Goal: Transaction & Acquisition: Book appointment/travel/reservation

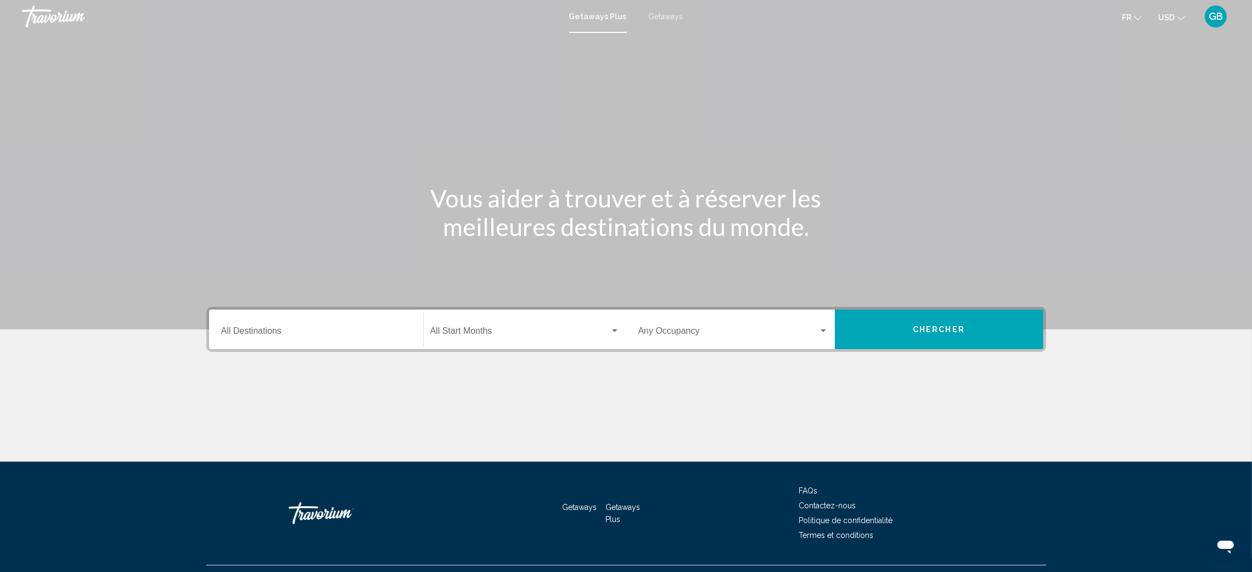
click at [355, 327] on div "Destination All Destinations" at bounding box center [316, 329] width 190 height 35
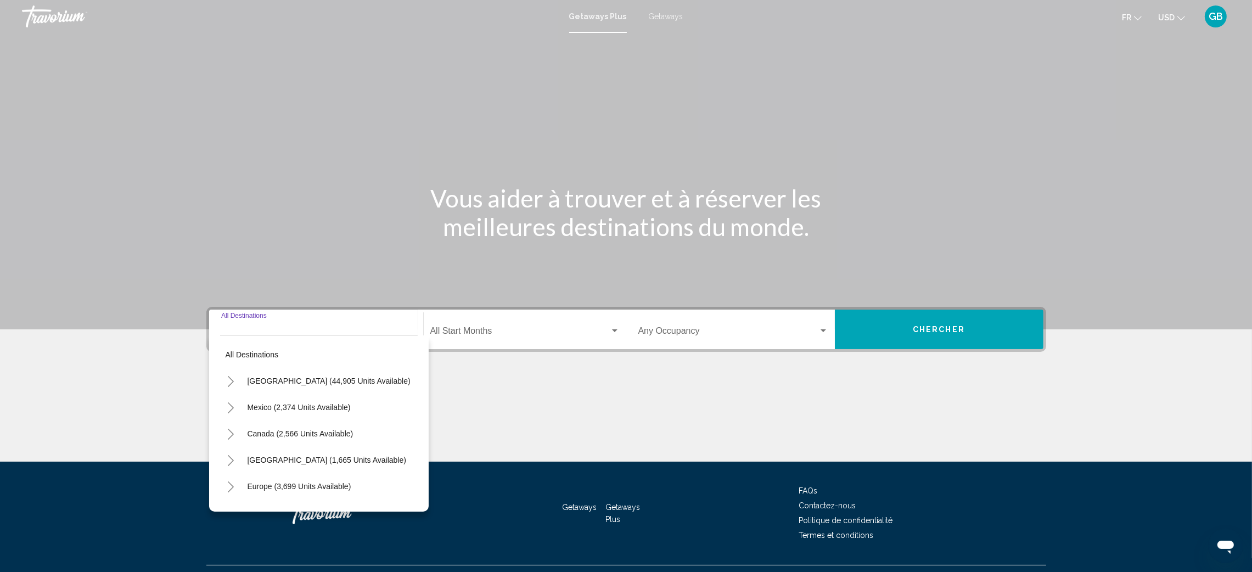
scroll to position [24, 0]
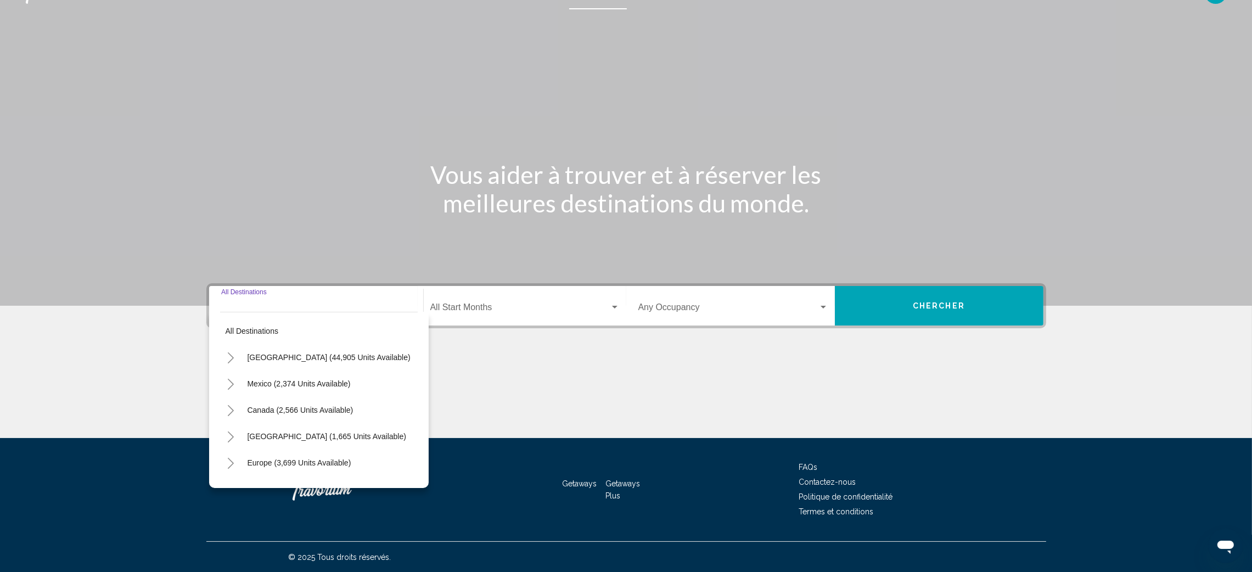
click at [237, 434] on button "Toggle Caribbean & Atlantic Islands (1,665 units available)" at bounding box center [231, 436] width 22 height 22
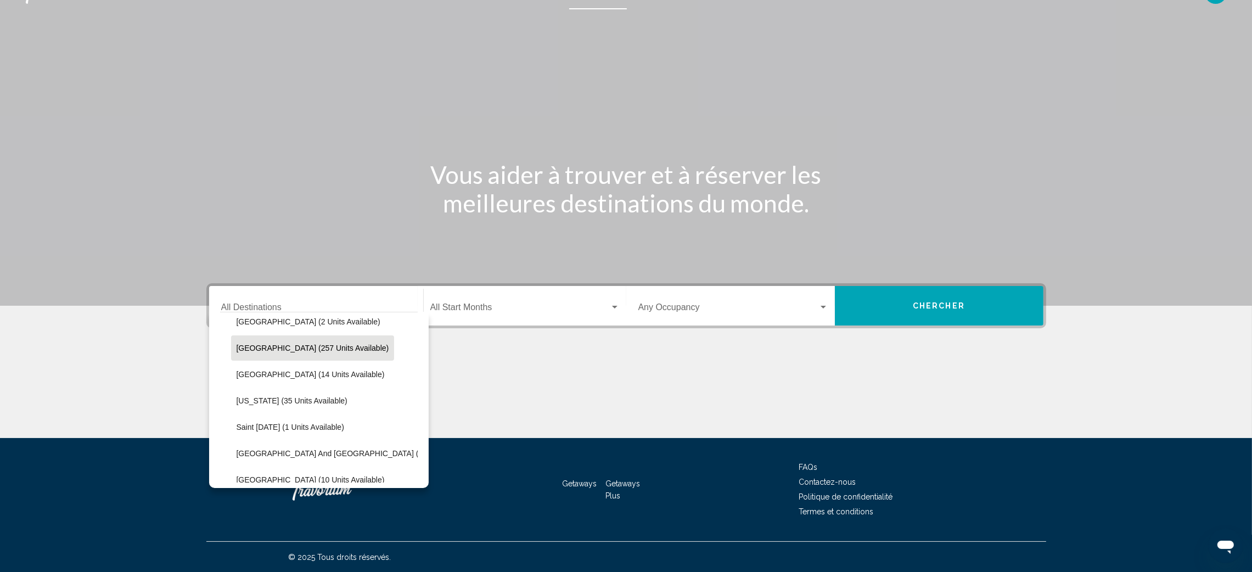
click at [237, 348] on span "Dominican Republic (257 units available)" at bounding box center [313, 348] width 153 height 9
type input "**********"
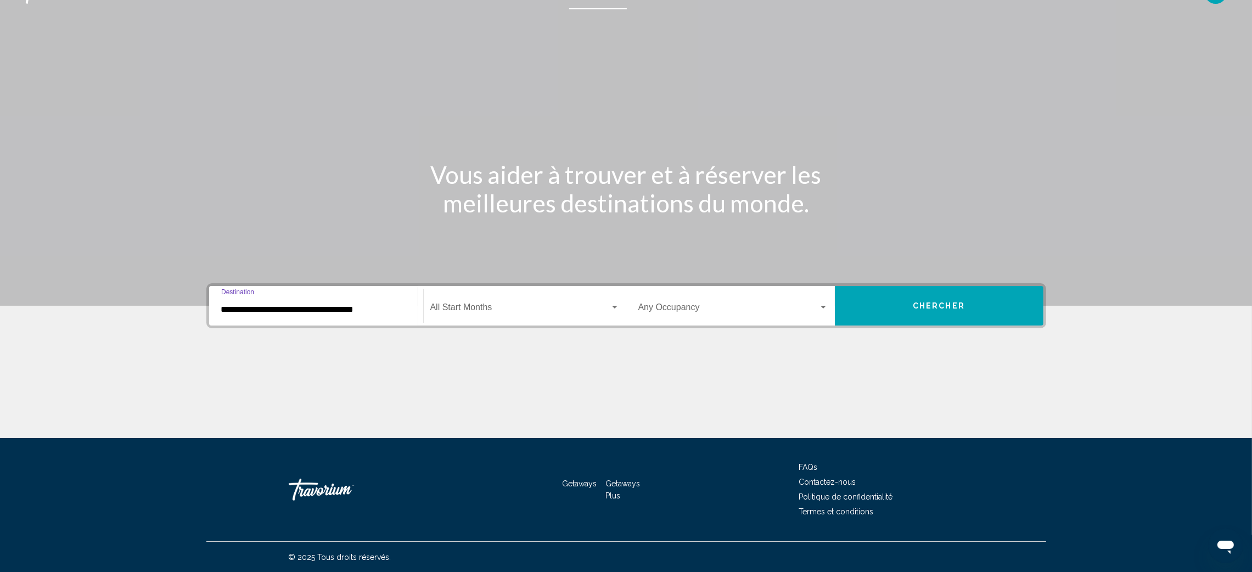
click at [479, 295] on div "Start Month All Start Months" at bounding box center [524, 306] width 189 height 35
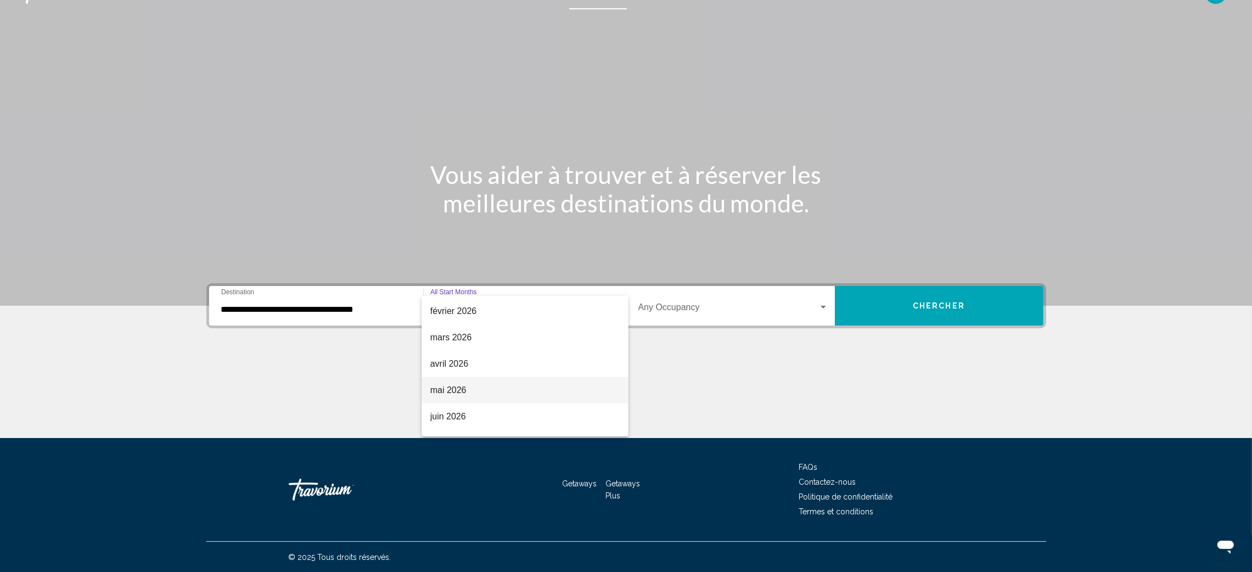
scroll to position [146, 0]
click at [456, 342] on span "février 2026" at bounding box center [524, 347] width 189 height 26
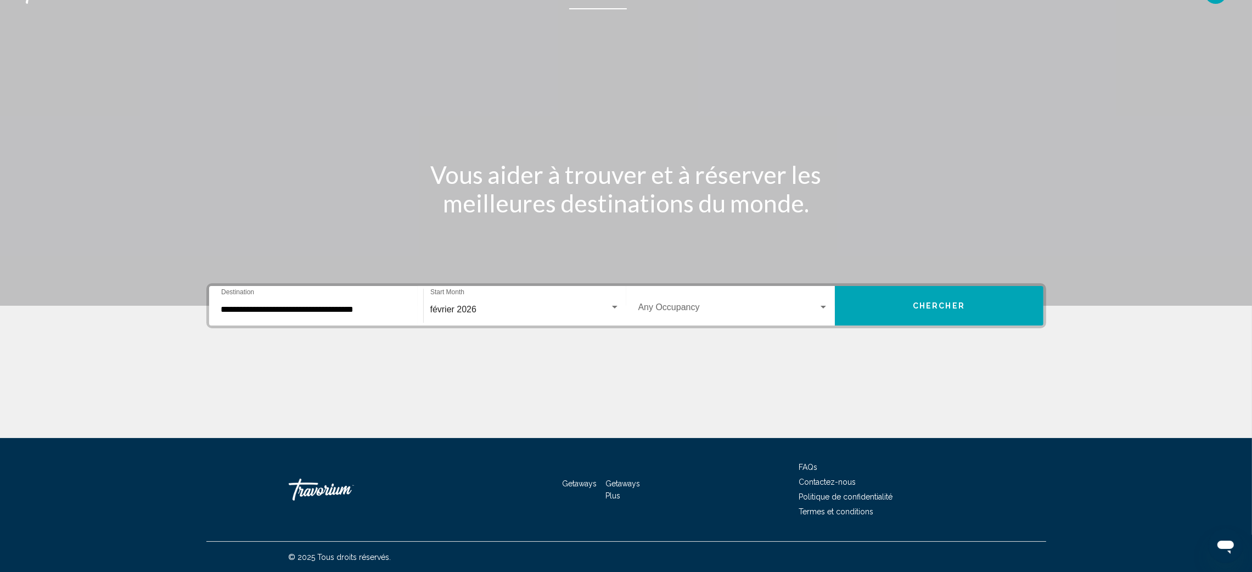
click at [826, 301] on div "Occupancy Any Occupancy" at bounding box center [733, 306] width 190 height 35
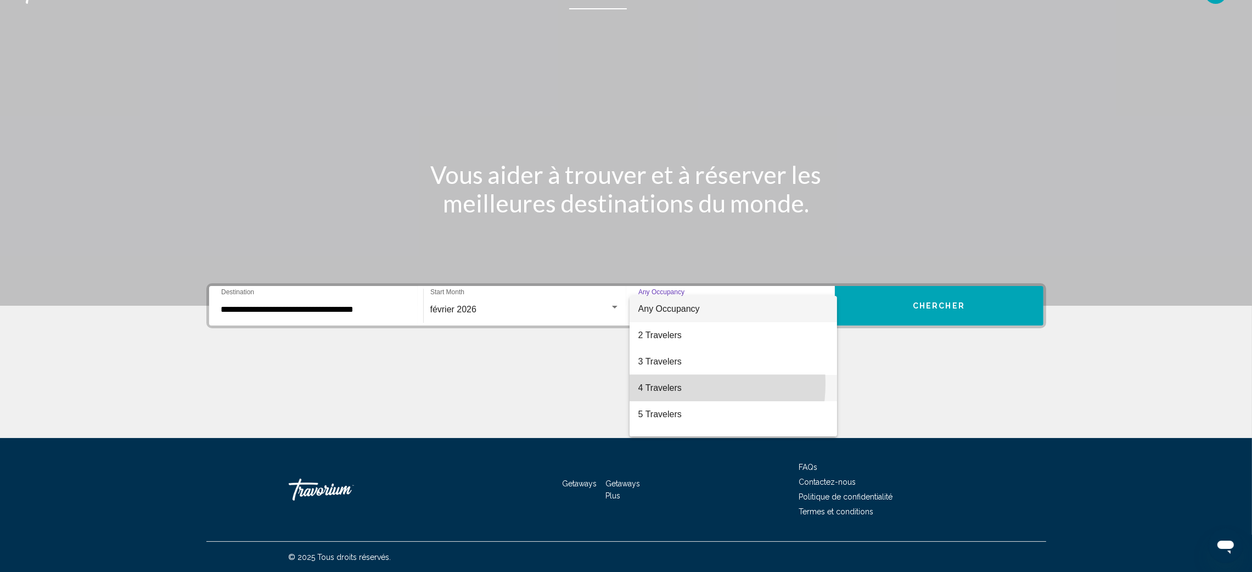
click at [665, 383] on span "4 Travelers" at bounding box center [733, 388] width 190 height 26
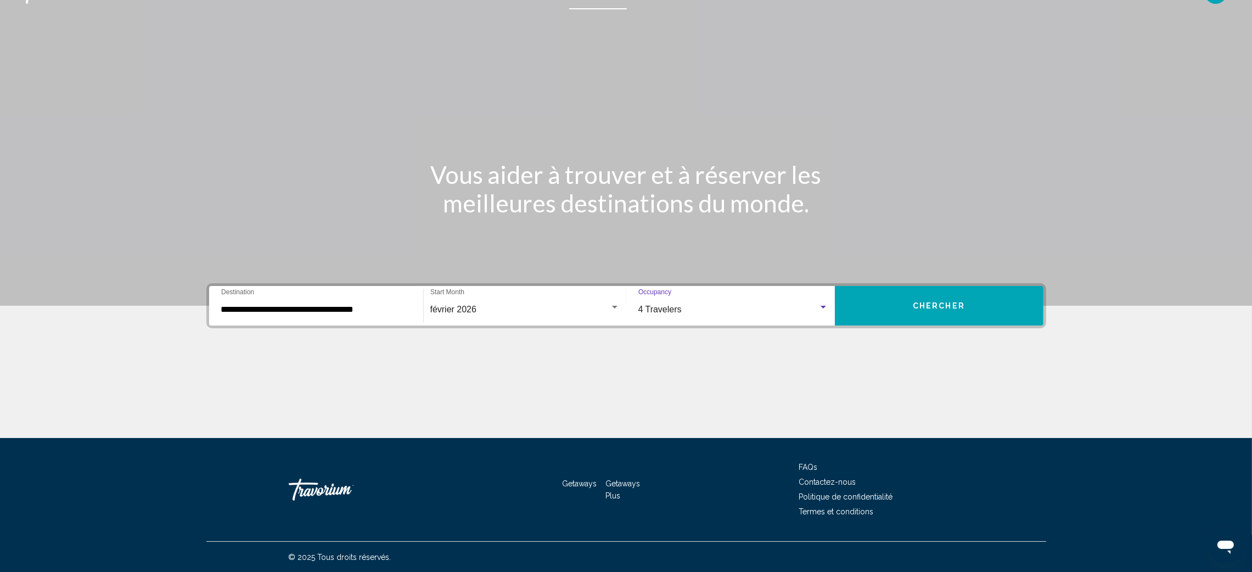
click at [925, 295] on button "Chercher" at bounding box center [939, 306] width 209 height 40
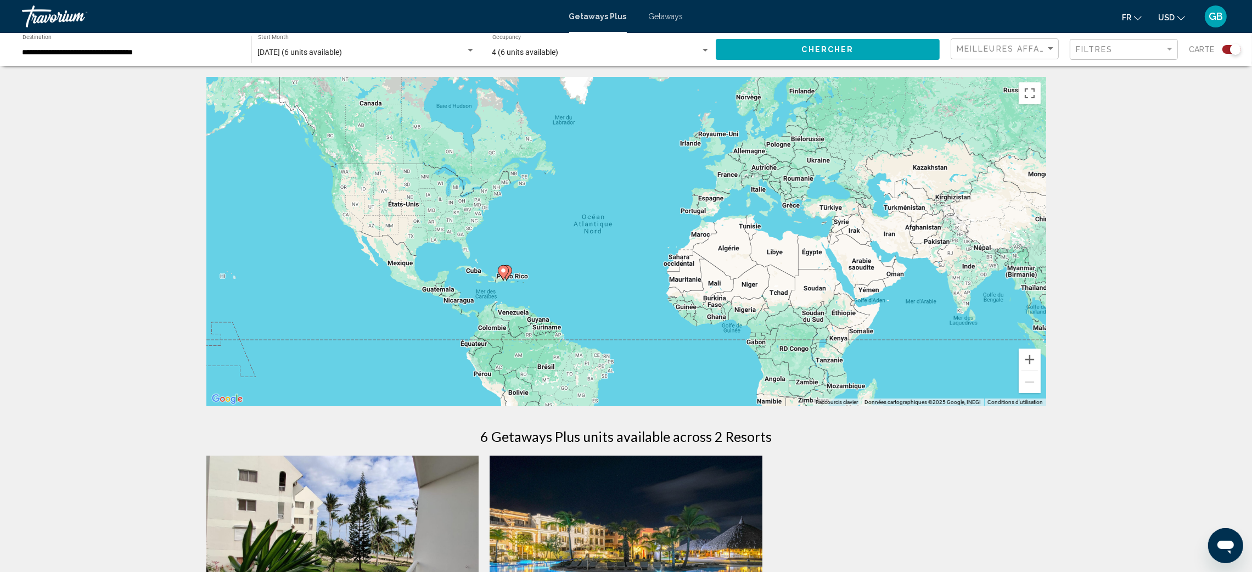
scroll to position [246, 0]
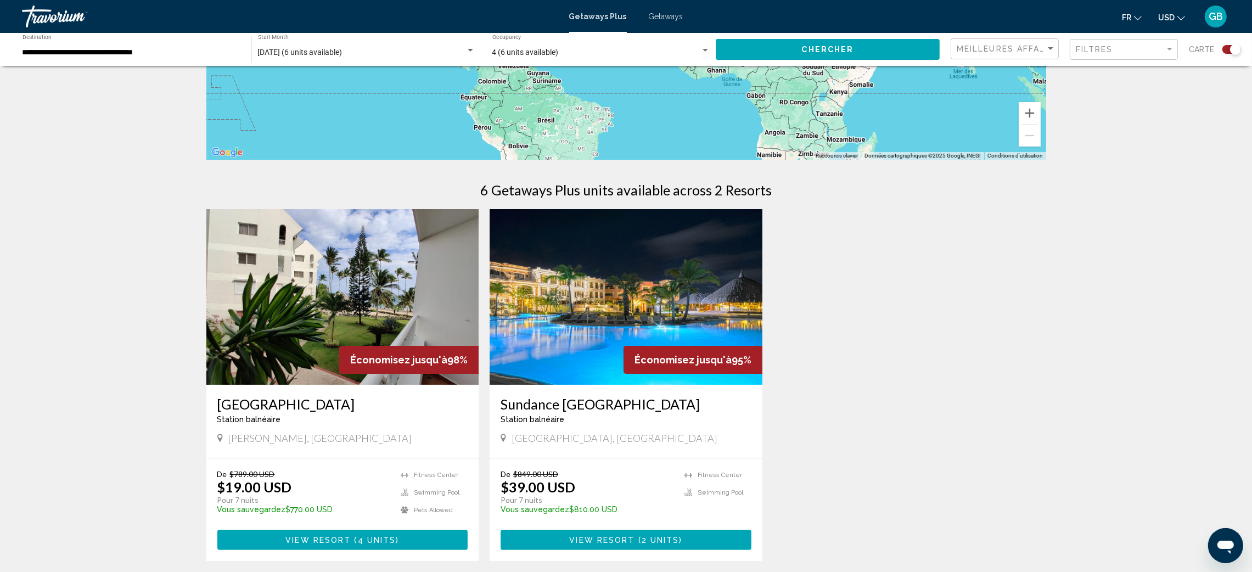
click at [618, 301] on img "Main content" at bounding box center [626, 297] width 273 height 176
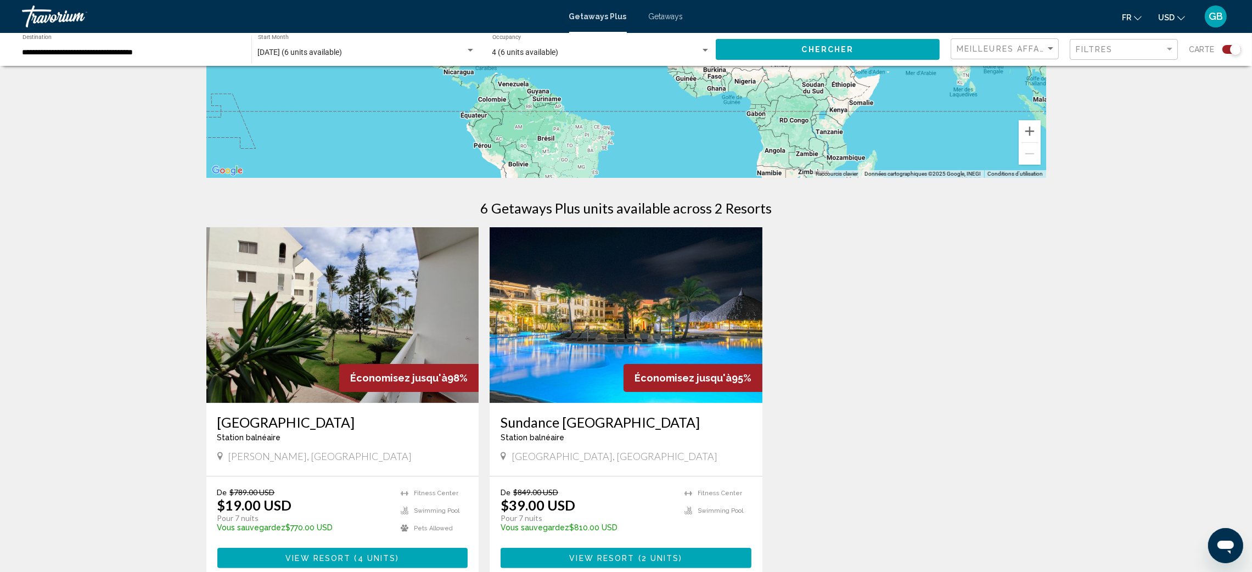
scroll to position [411, 0]
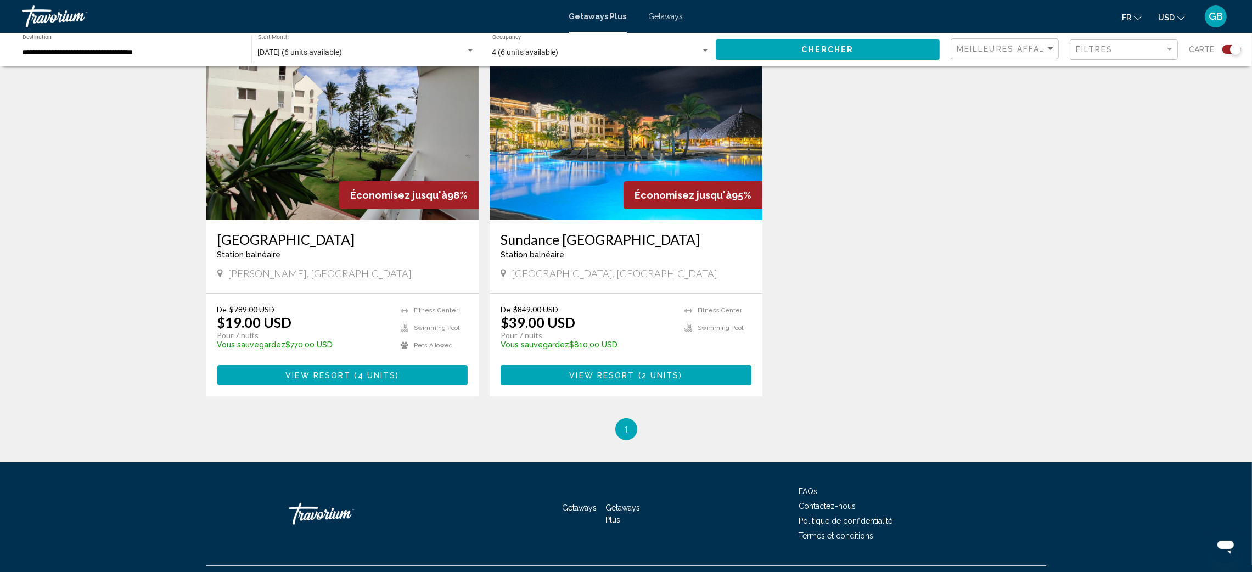
click at [1163, 19] on span "USD" at bounding box center [1166, 17] width 16 height 9
click at [1140, 71] on button "CAD (Can$)" at bounding box center [1148, 72] width 55 height 14
click at [617, 375] on span "View Resort" at bounding box center [601, 375] width 65 height 9
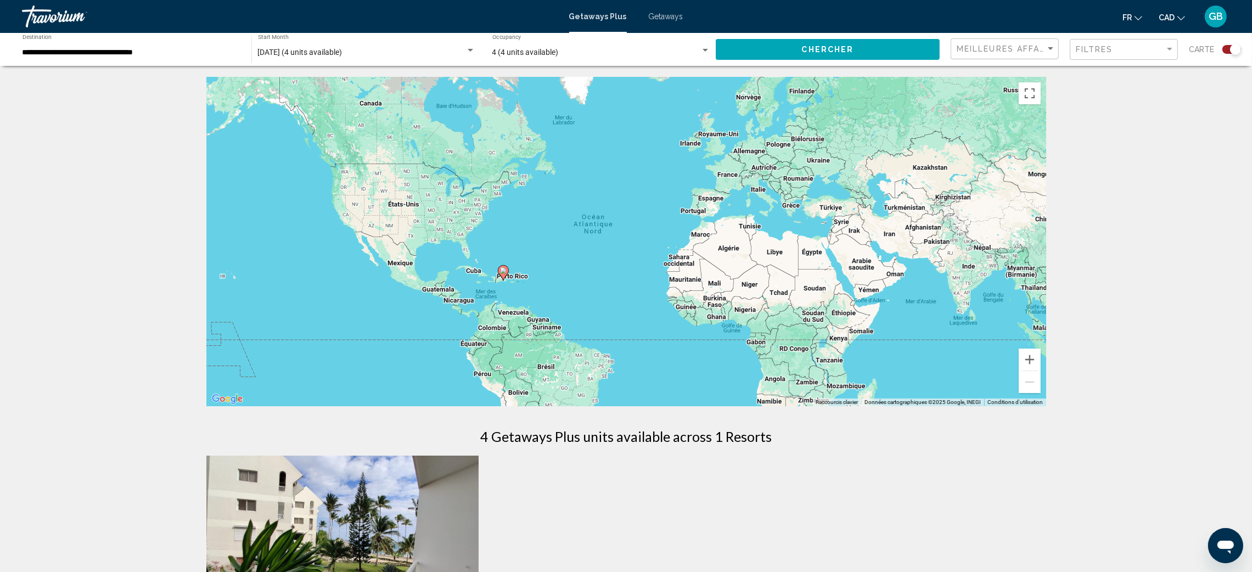
click at [147, 41] on div "**********" at bounding box center [132, 50] width 218 height 30
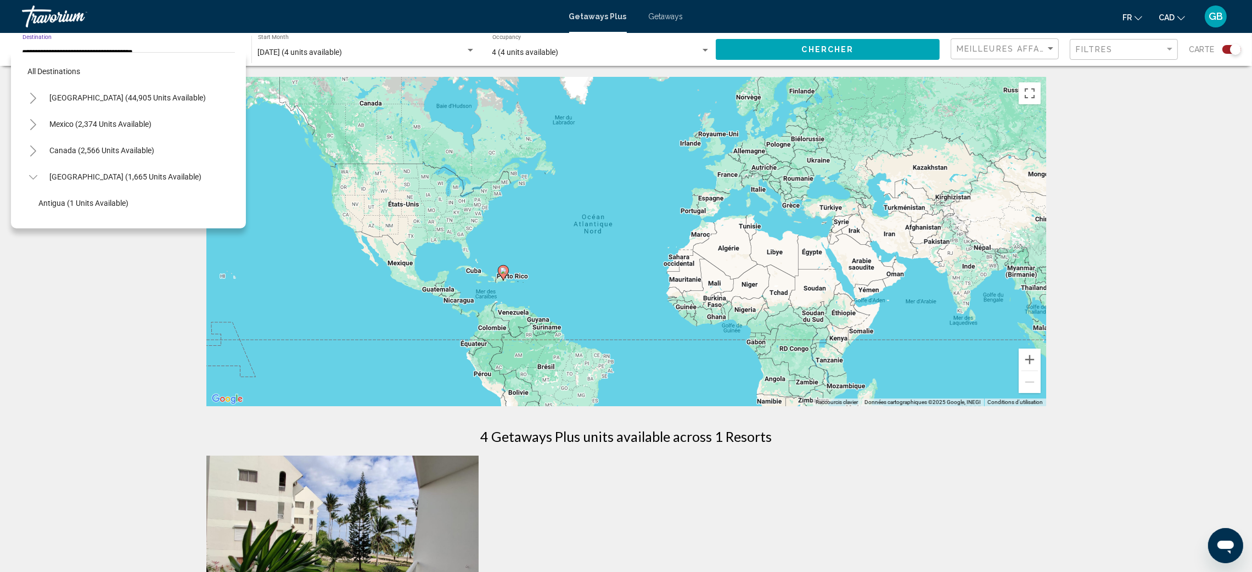
click at [33, 178] on icon "Toggle Caribbean & Atlantic Islands (1,665 units available)" at bounding box center [33, 177] width 8 height 4
click at [29, 202] on icon "Toggle Europe (3,699 units available)" at bounding box center [33, 203] width 8 height 11
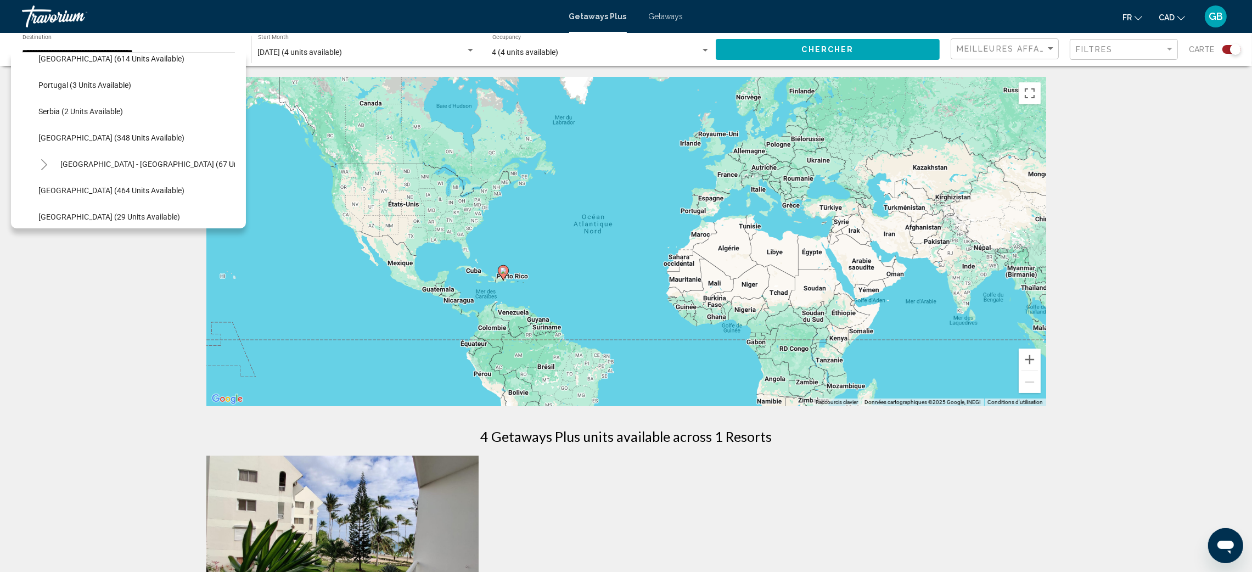
scroll to position [411, 0]
click at [53, 133] on span "[GEOGRAPHIC_DATA] (348 units available)" at bounding box center [111, 134] width 146 height 9
type input "**********"
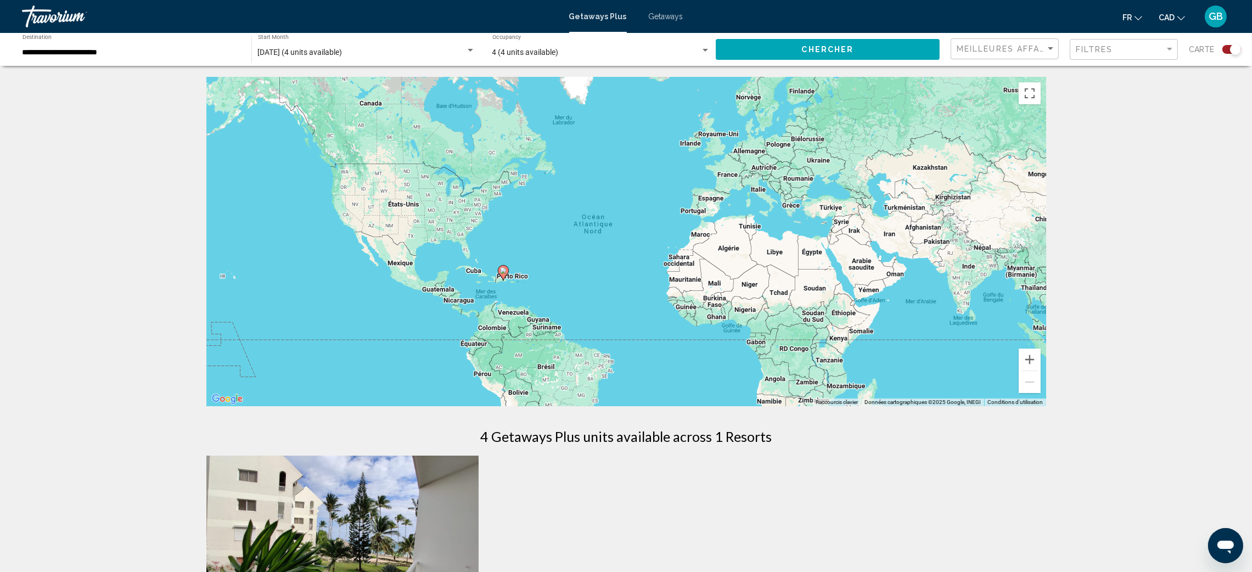
click at [346, 58] on div "février 2026 (4 units available) Start Month All Start Months" at bounding box center [366, 50] width 217 height 30
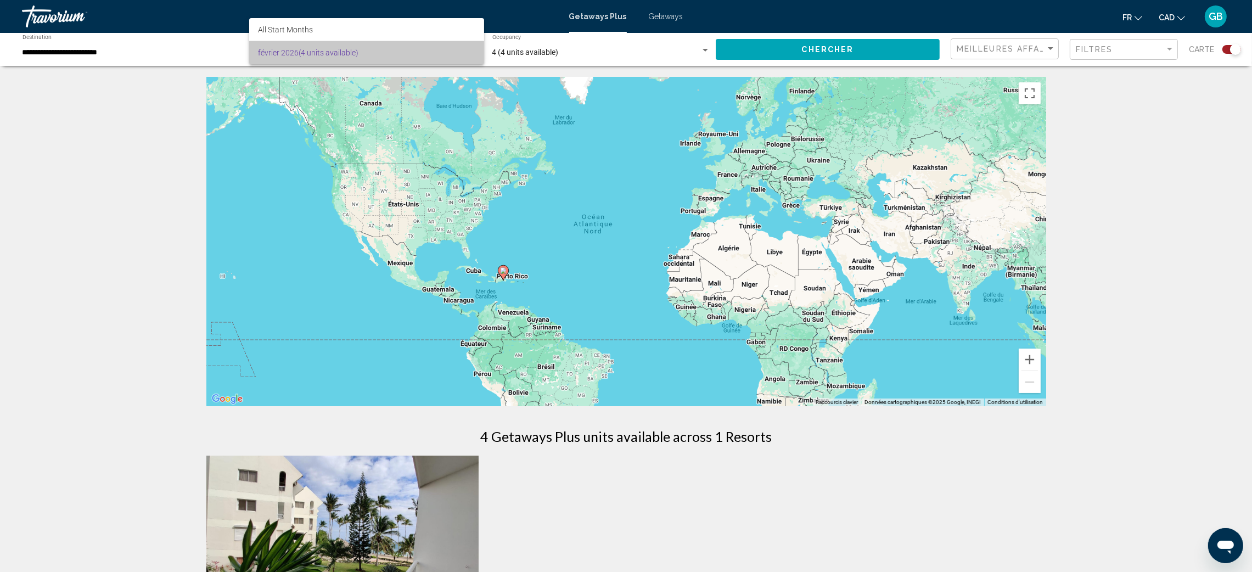
click at [424, 42] on span "février 2026 (4 units available)" at bounding box center [366, 52] width 217 height 23
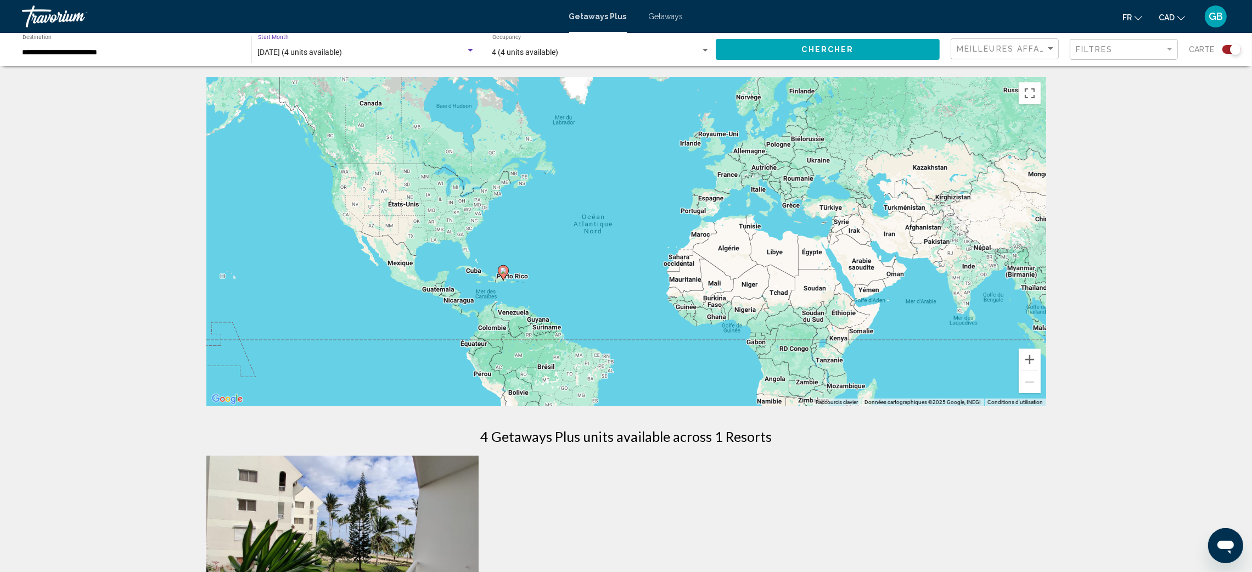
click at [342, 54] on span "février 2026 (4 units available)" at bounding box center [300, 52] width 85 height 9
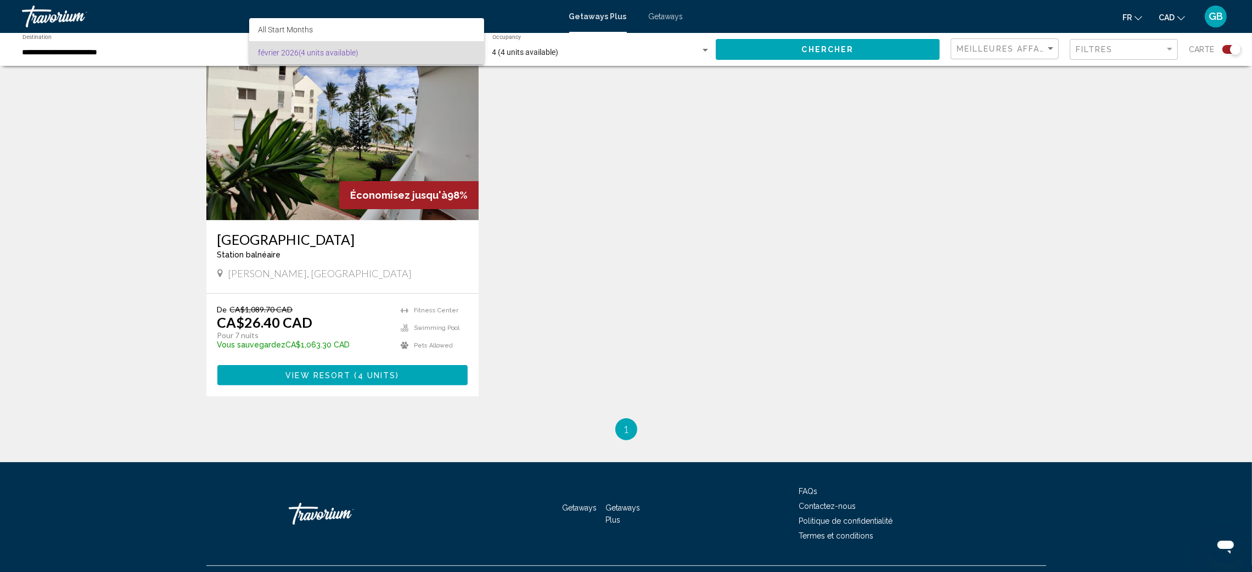
click at [207, 50] on div at bounding box center [626, 286] width 1252 height 572
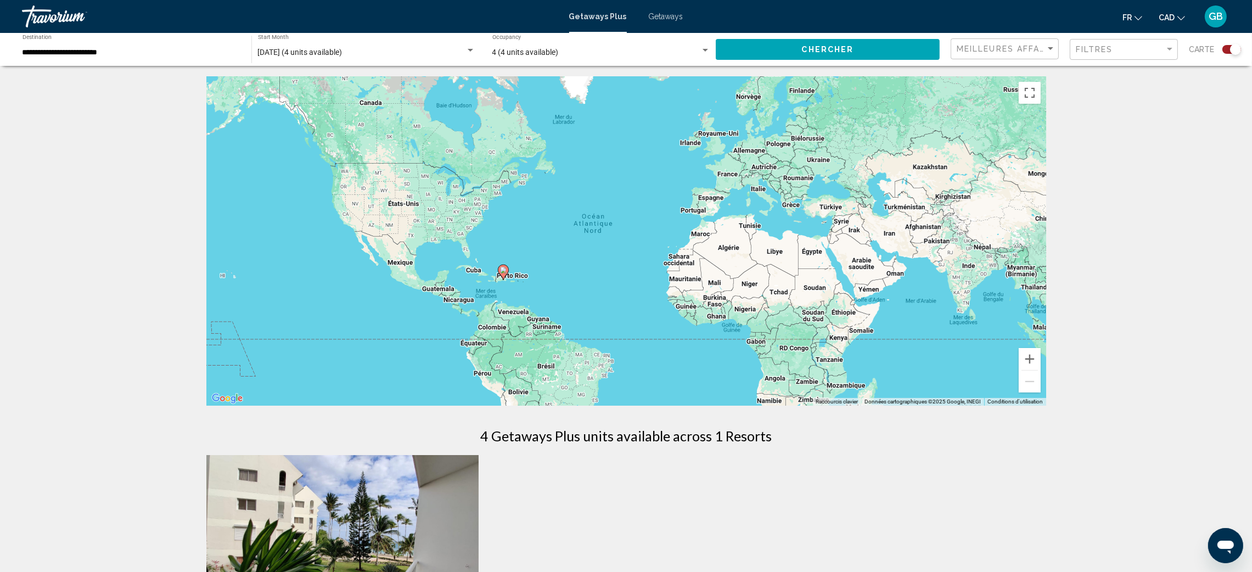
scroll to position [0, 0]
click at [364, 59] on div "février 2026 (4 units available) Start Month All Start Months" at bounding box center [366, 50] width 217 height 30
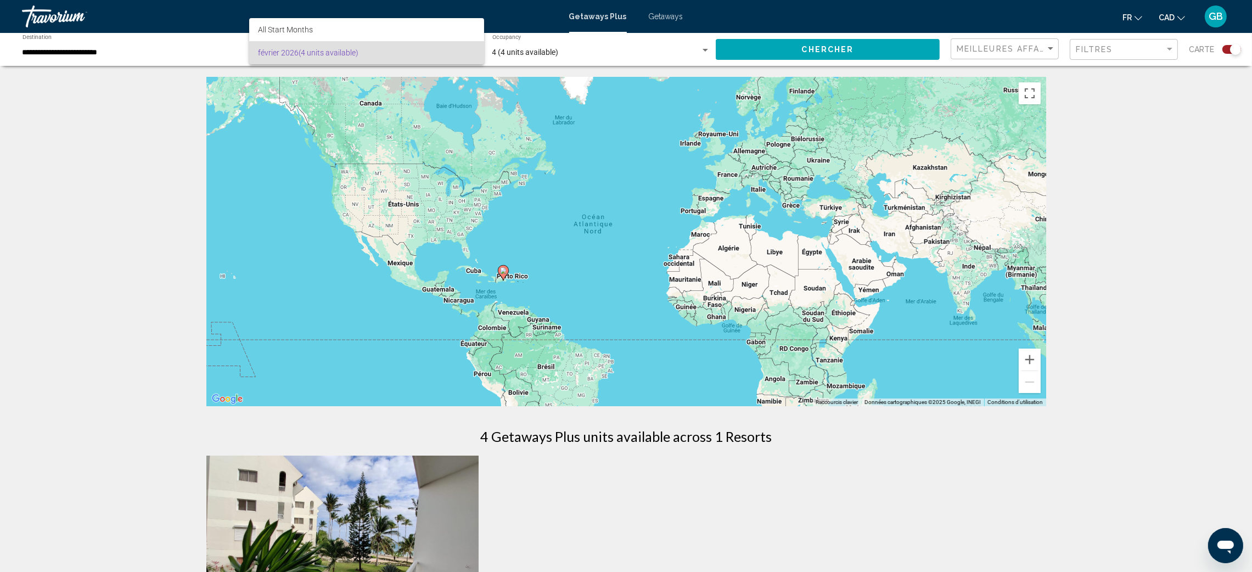
click at [802, 41] on div at bounding box center [626, 286] width 1252 height 572
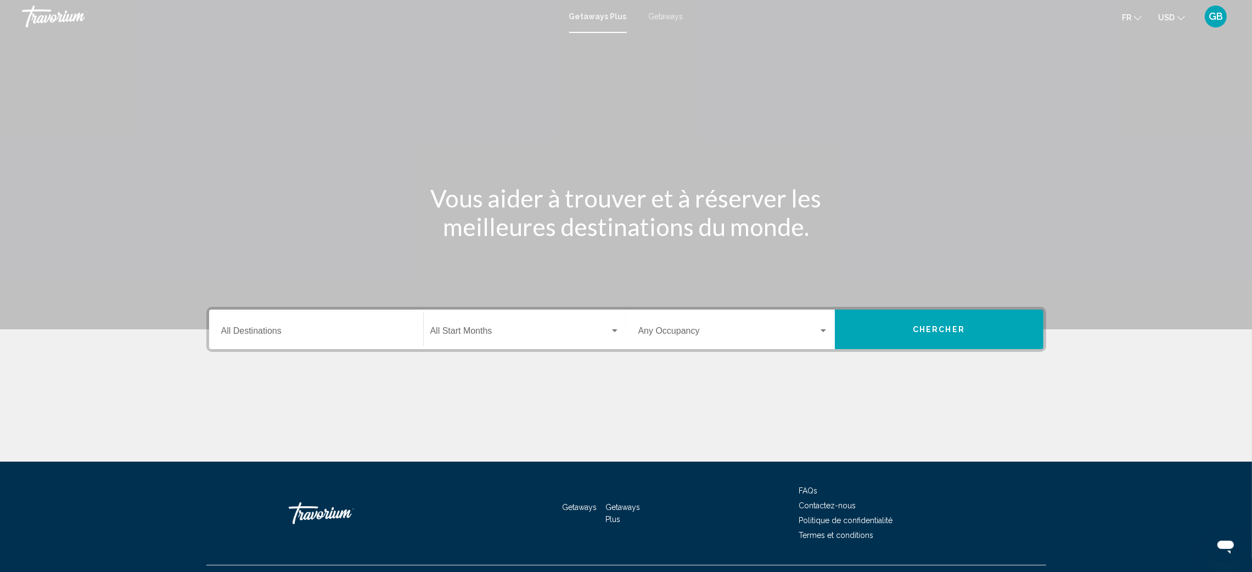
click at [1171, 18] on span "USD" at bounding box center [1166, 17] width 16 height 9
click at [1141, 67] on button "CAD (Can$)" at bounding box center [1148, 72] width 55 height 14
click at [317, 345] on div "Destination All Destinations" at bounding box center [316, 329] width 190 height 35
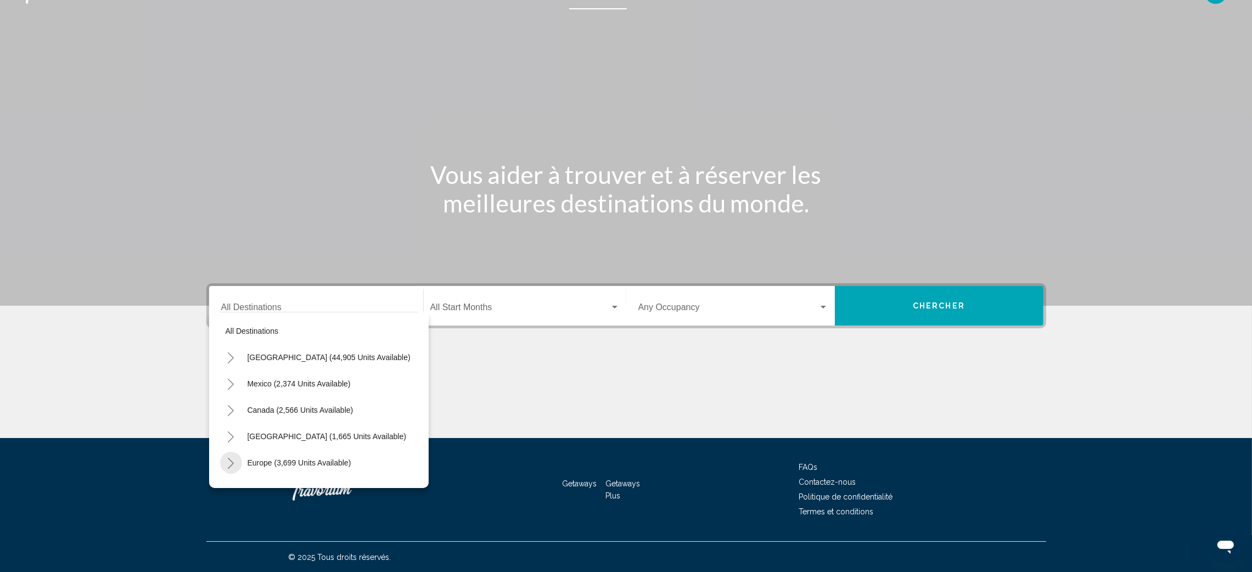
click at [222, 463] on button "Toggle Europe (3,699 units available)" at bounding box center [231, 463] width 22 height 22
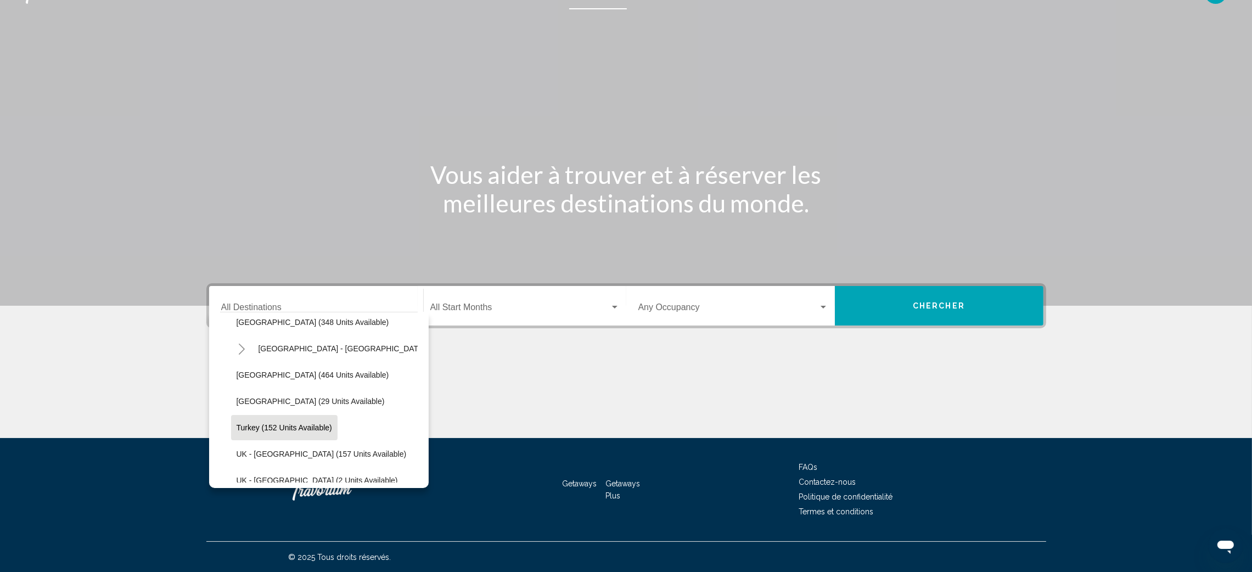
scroll to position [493, 0]
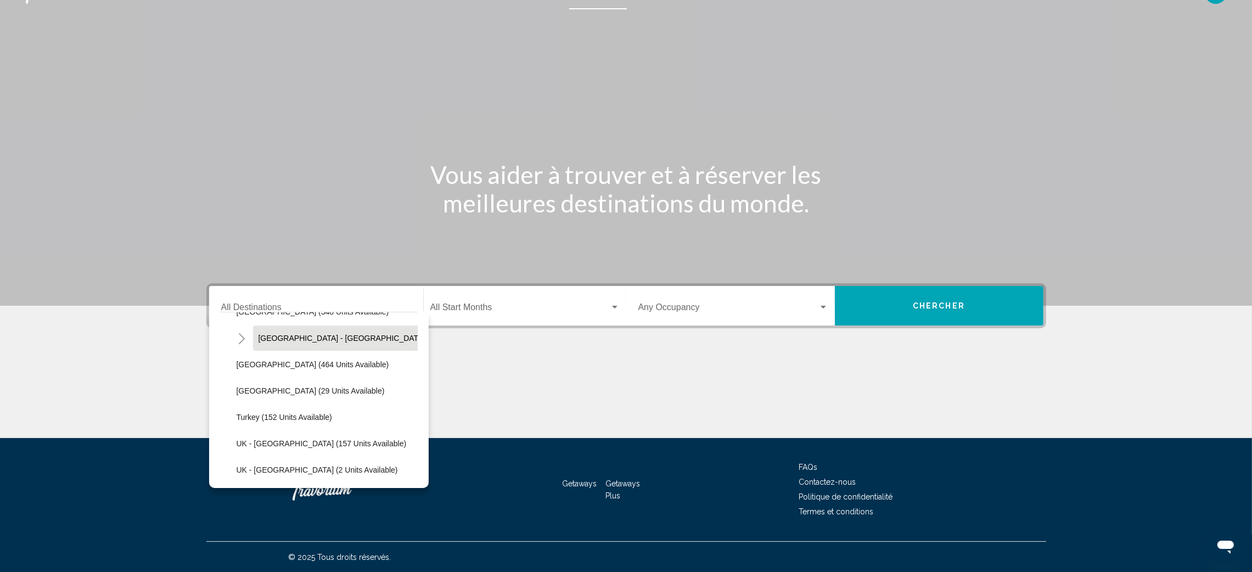
click at [275, 334] on span "[GEOGRAPHIC_DATA] - [GEOGRAPHIC_DATA] (67 units available)" at bounding box center [375, 338] width 235 height 9
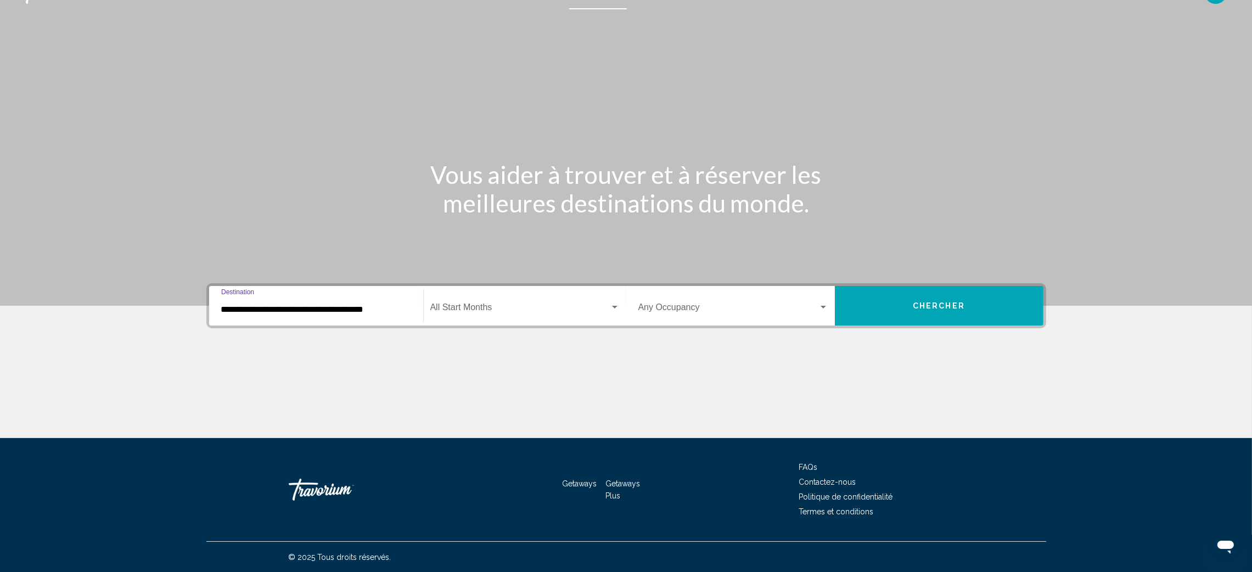
click at [288, 308] on input "**********" at bounding box center [316, 310] width 190 height 10
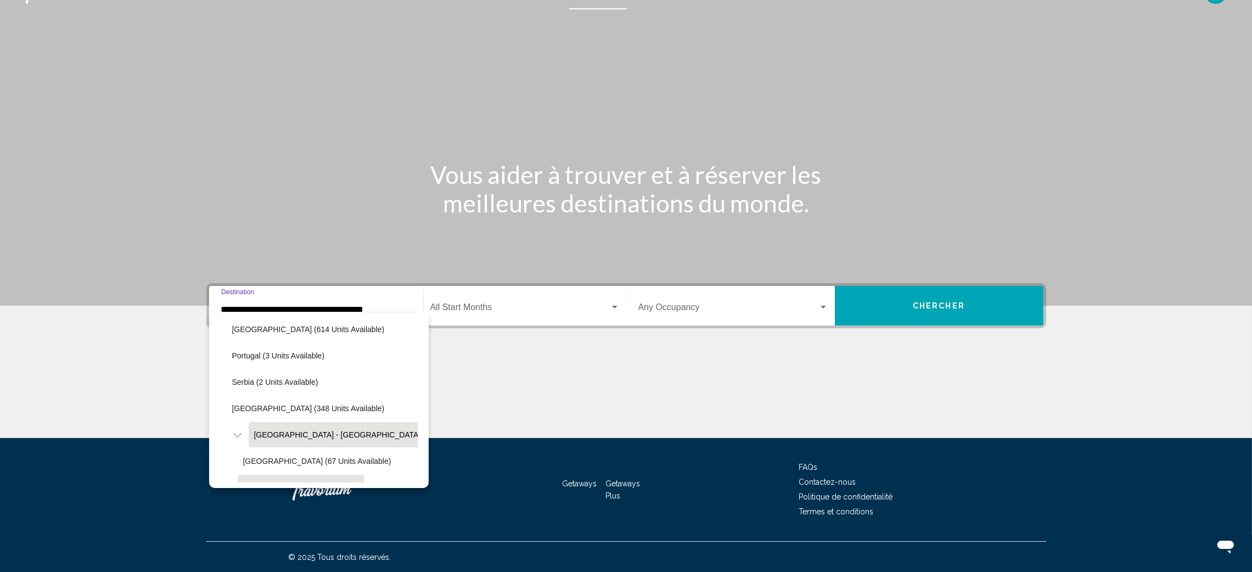
scroll to position [358, 4]
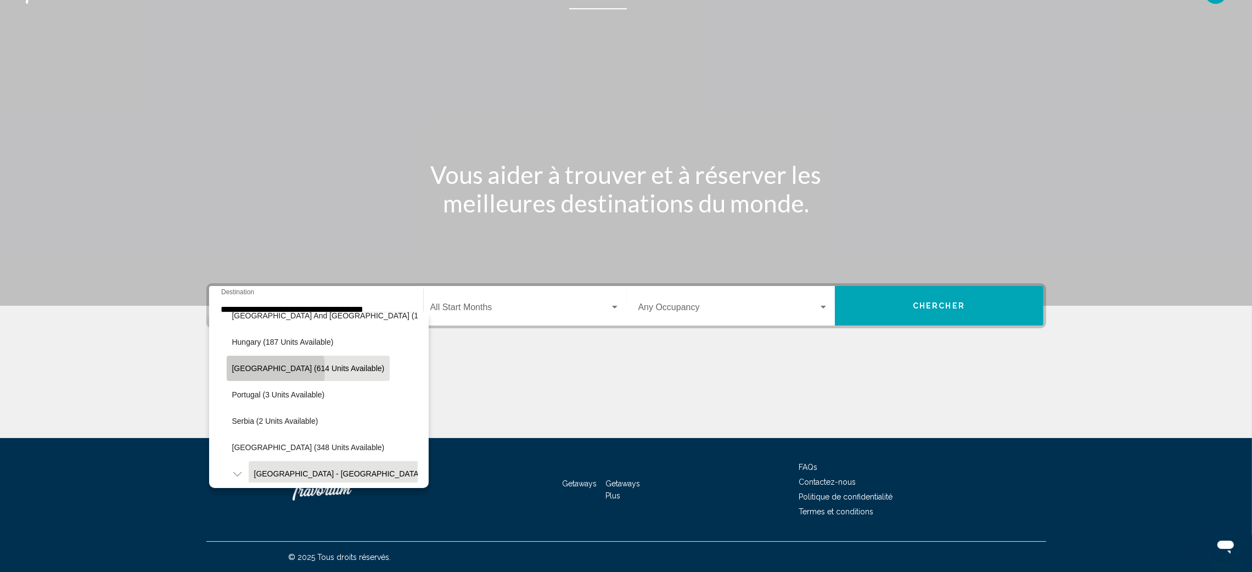
click at [243, 369] on span "[GEOGRAPHIC_DATA] (614 units available)" at bounding box center [308, 368] width 153 height 9
type input "**********"
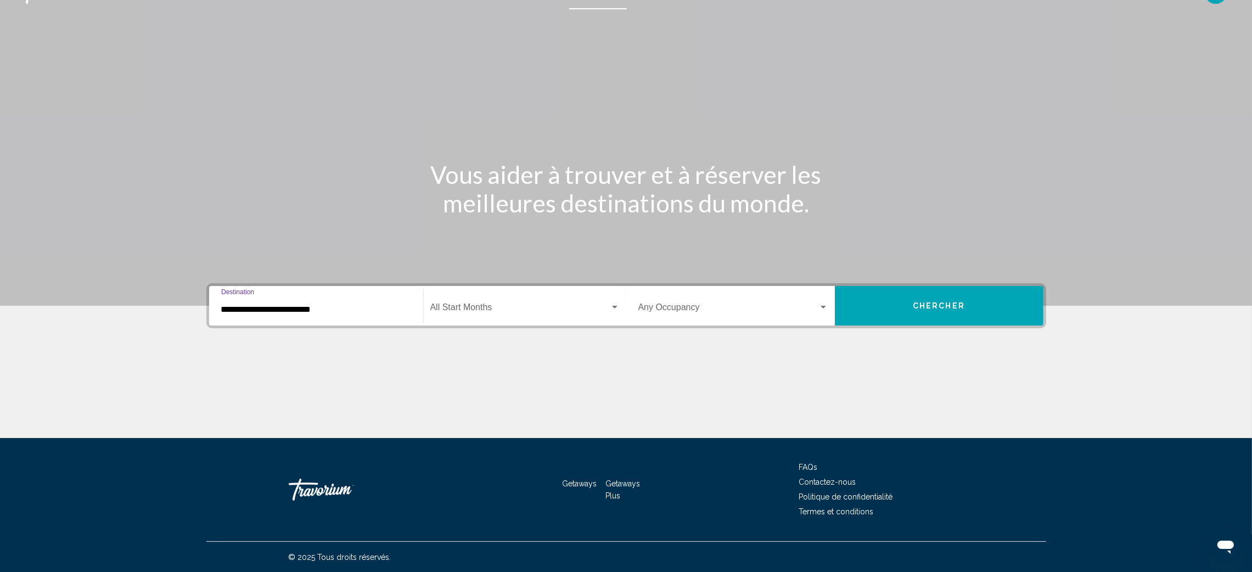
click at [308, 299] on div "**********" at bounding box center [316, 306] width 190 height 35
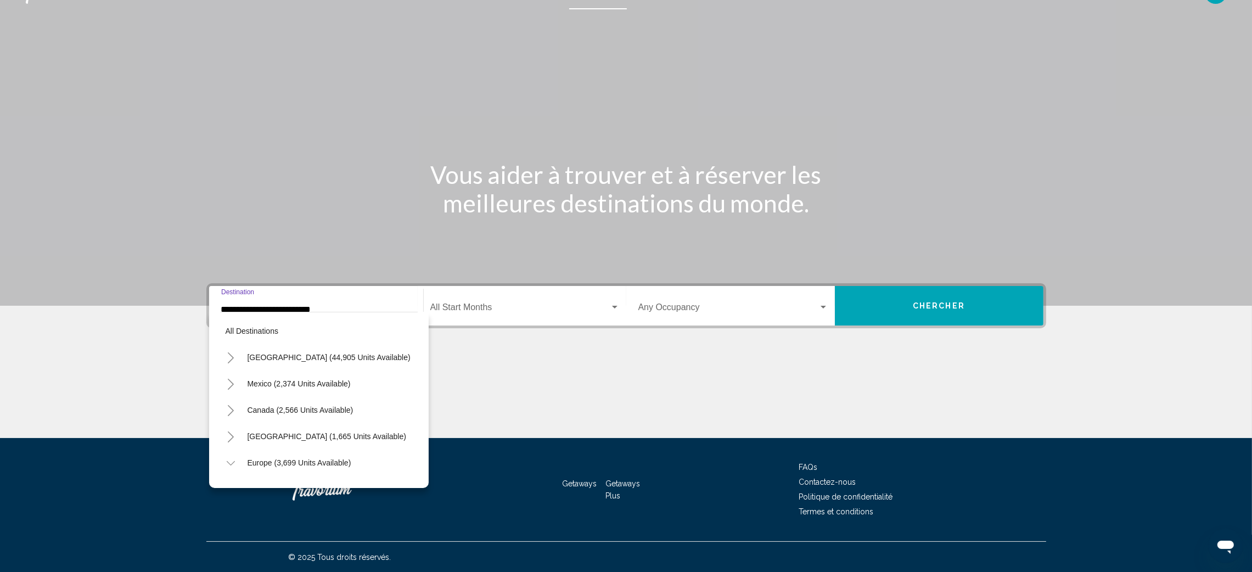
scroll to position [335, 0]
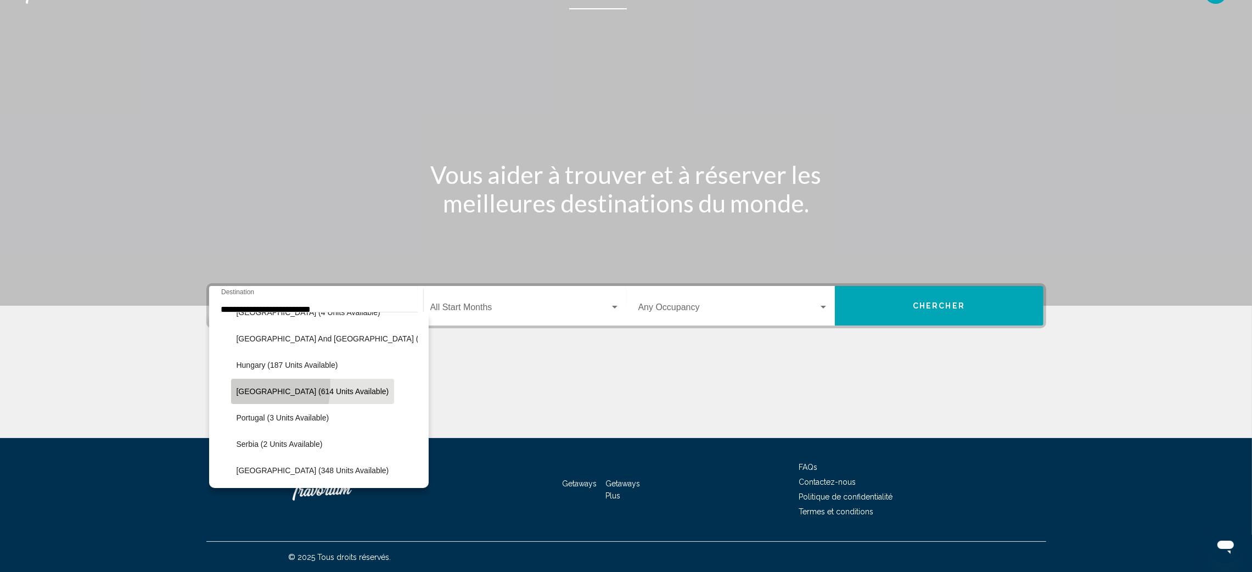
click at [231, 384] on button "[GEOGRAPHIC_DATA] (614 units available)" at bounding box center [313, 391] width 164 height 25
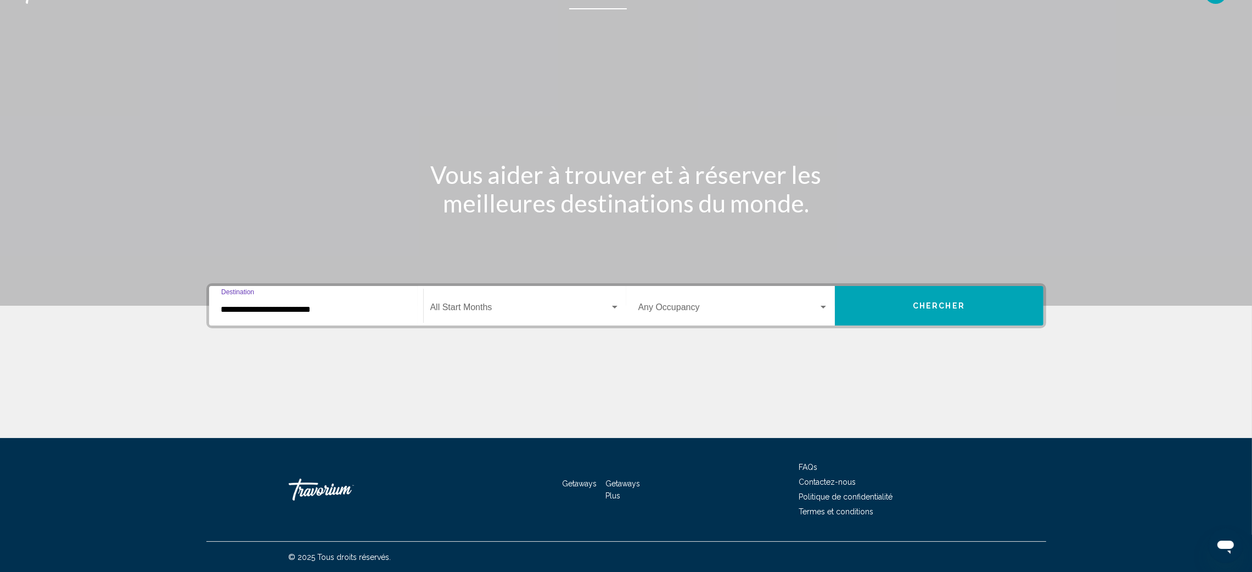
click at [492, 301] on div "Start Month All Start Months" at bounding box center [524, 306] width 189 height 35
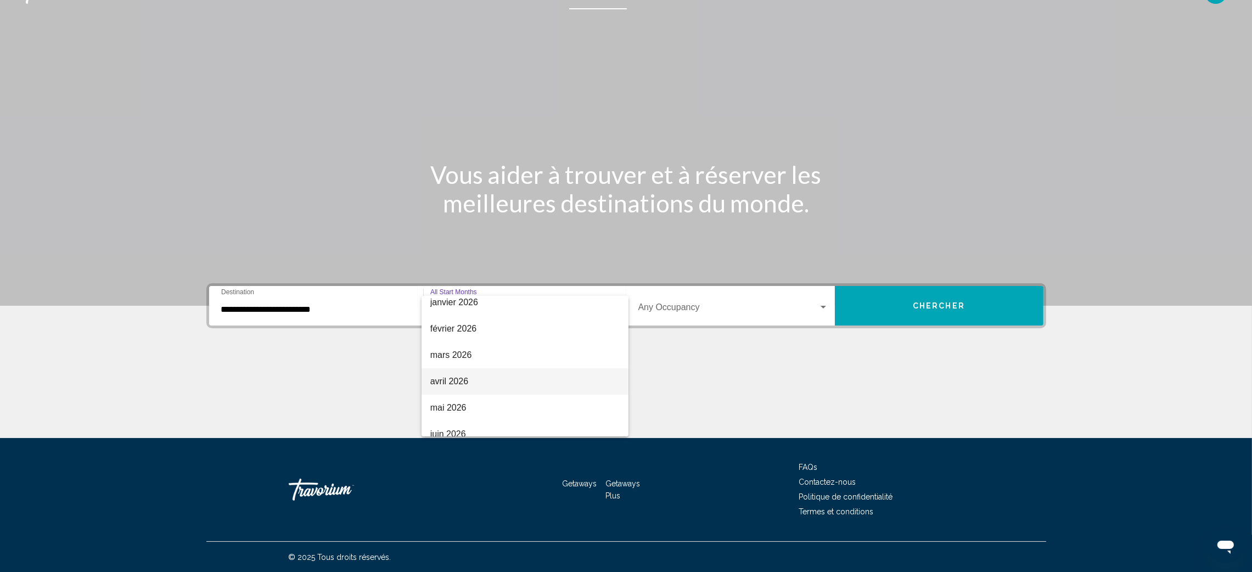
scroll to position [0, 0]
click at [462, 358] on span "septembre 2025" at bounding box center [524, 361] width 189 height 26
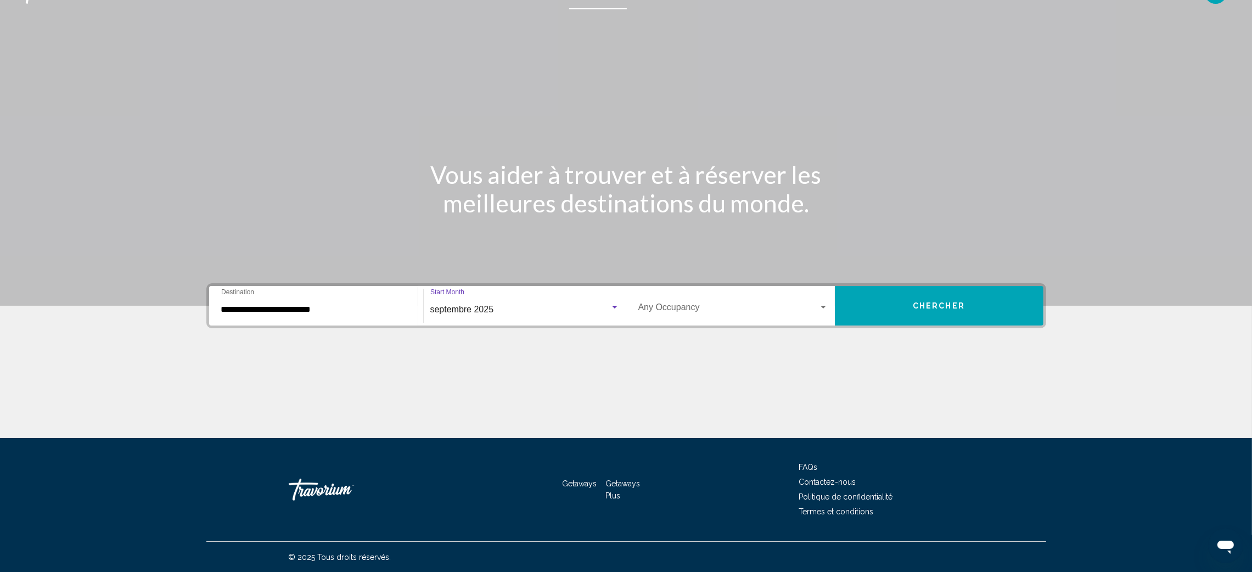
click at [931, 302] on span "Chercher" at bounding box center [939, 306] width 52 height 9
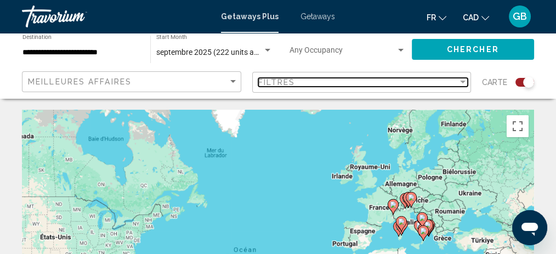
click at [338, 80] on div "Filtres" at bounding box center [358, 82] width 200 height 9
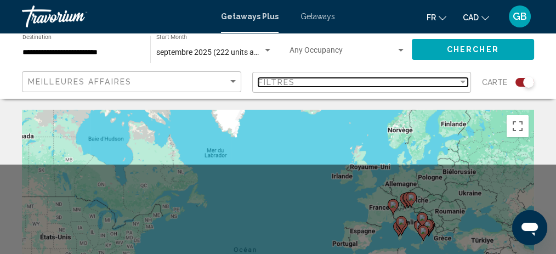
click at [338, 80] on div "Filtres" at bounding box center [358, 82] width 200 height 9
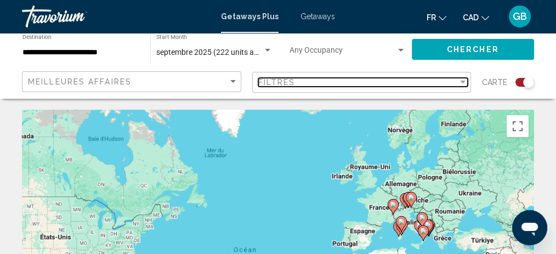
click at [460, 82] on div "Filter" at bounding box center [463, 82] width 10 height 9
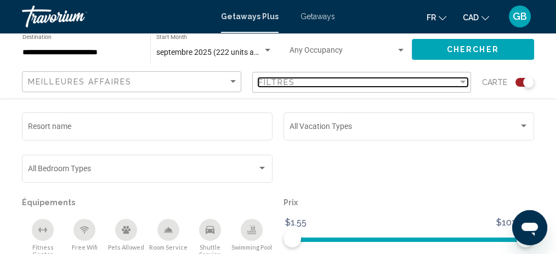
click at [463, 82] on div "Filter" at bounding box center [462, 82] width 5 height 3
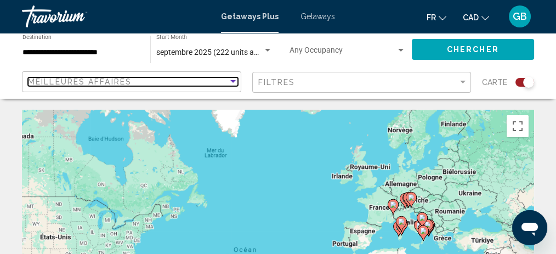
click at [138, 78] on div "Meilleures affaires" at bounding box center [128, 81] width 200 height 9
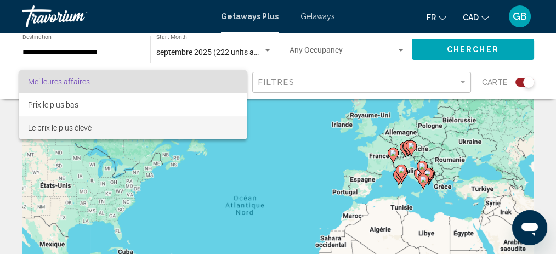
scroll to position [73, 0]
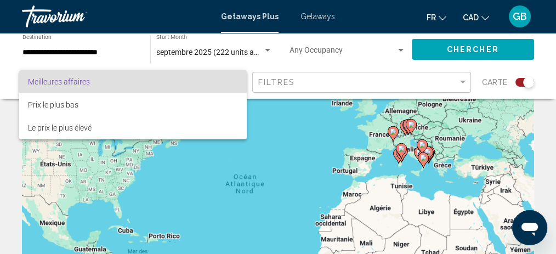
click at [155, 22] on div at bounding box center [278, 127] width 556 height 254
